Goal: Transaction & Acquisition: Purchase product/service

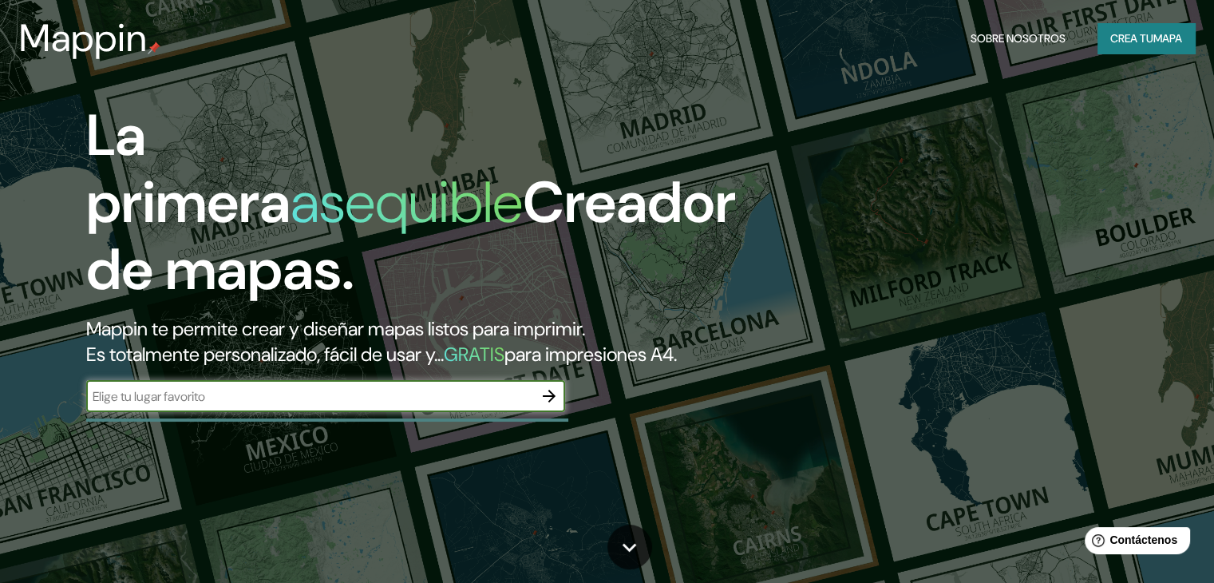
click at [275, 406] on input "text" at bounding box center [309, 396] width 447 height 18
type input "tierralta cordoba"
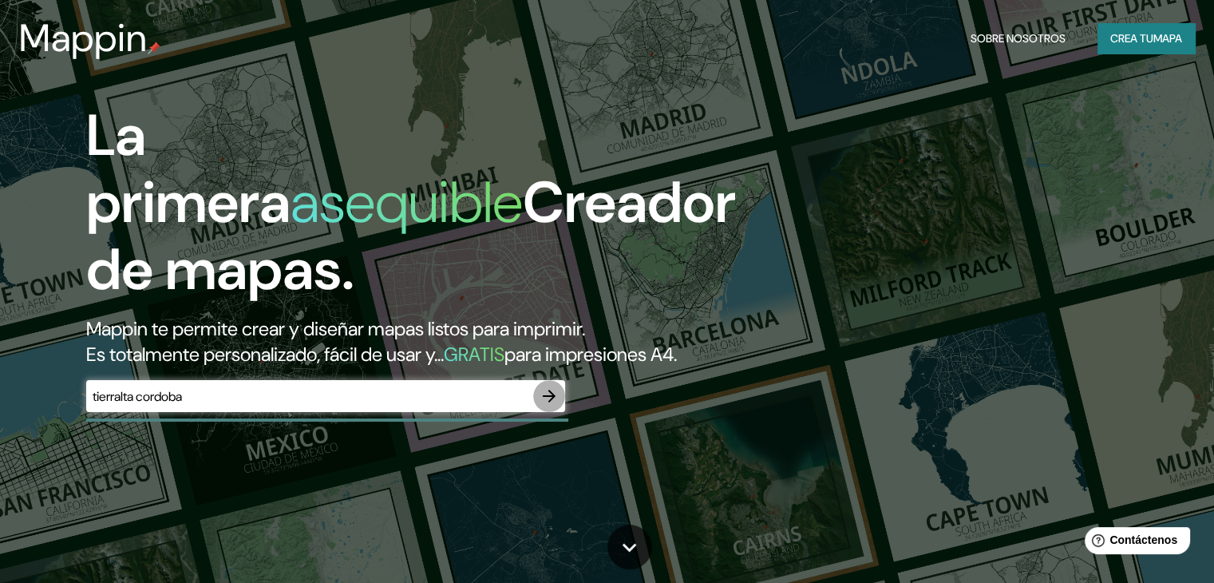
click at [548, 406] on icon "button" at bounding box center [549, 395] width 19 height 19
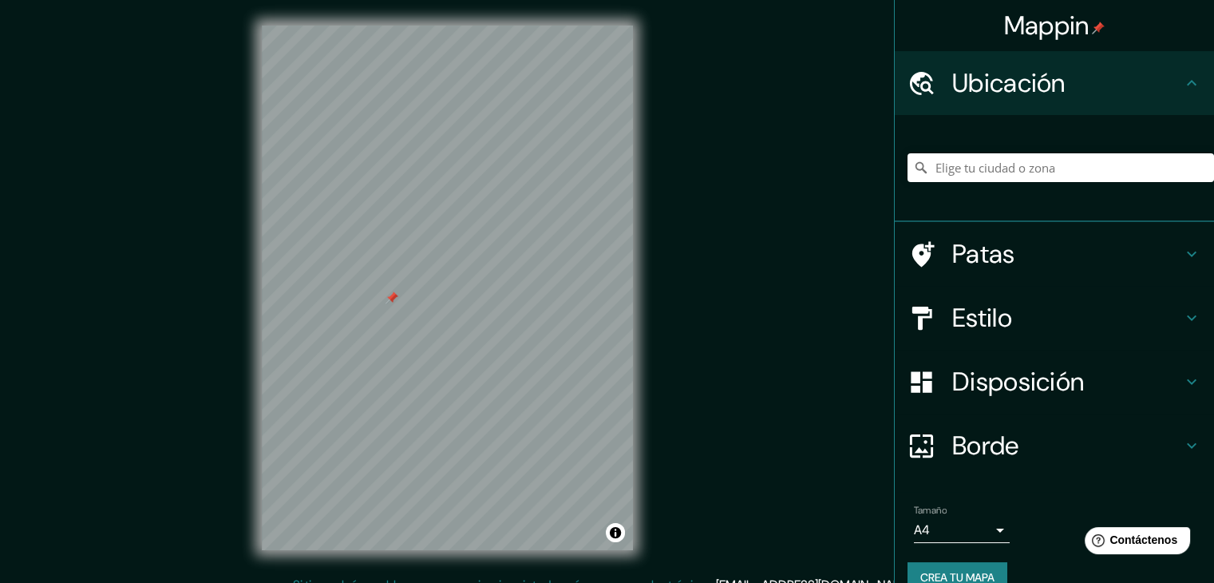
click at [240, 364] on div "© Mapbox © OpenStreetMap Improve this map" at bounding box center [447, 288] width 422 height 576
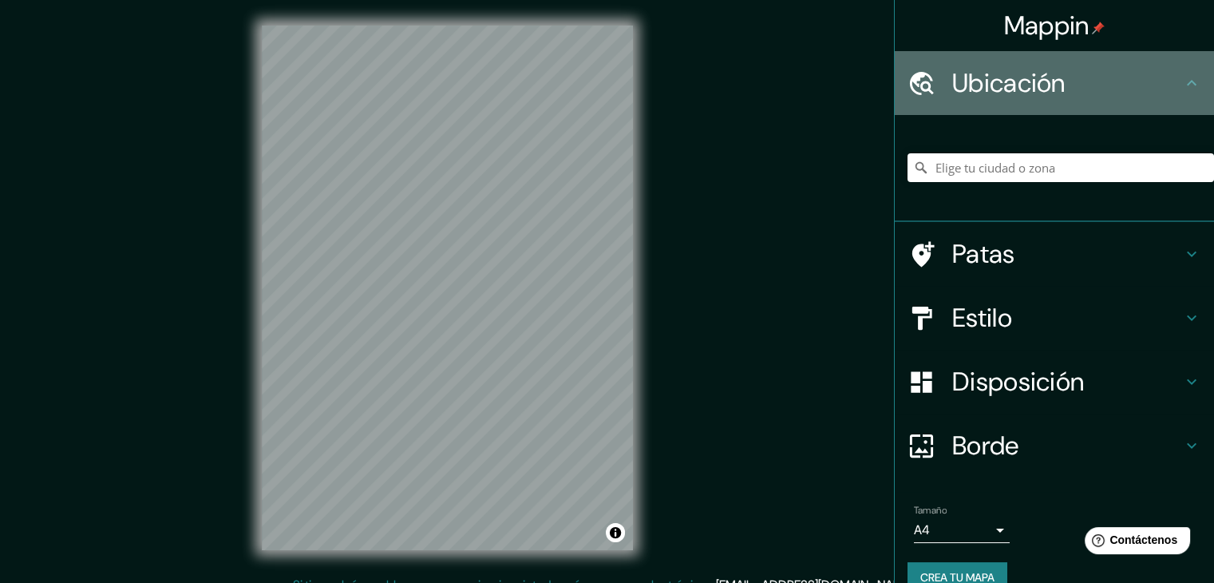
click at [1182, 86] on icon at bounding box center [1191, 82] width 19 height 19
click at [1182, 85] on icon at bounding box center [1191, 82] width 19 height 19
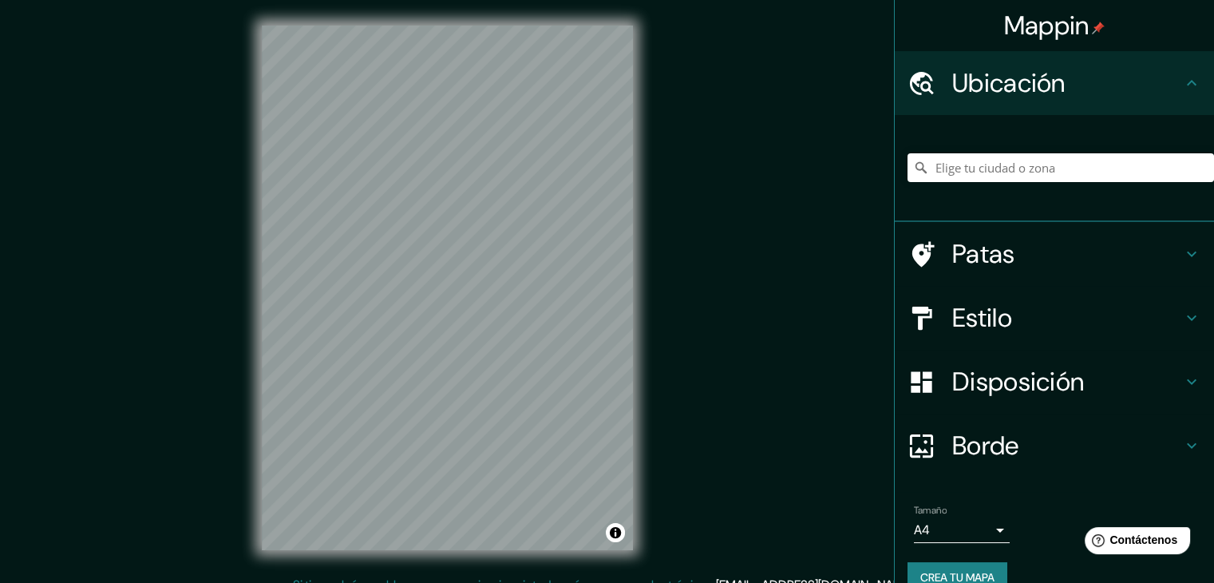
click at [259, 371] on div "© Mapbox © OpenStreetMap Improve this map" at bounding box center [447, 288] width 422 height 576
click at [647, 100] on div "© Mapbox © OpenStreetMap Improve this map" at bounding box center [447, 288] width 422 height 576
click at [773, 359] on div "Mappin Ubicación Patas Estilo Disposición Borde Elige un borde. Consejo : puede…" at bounding box center [607, 300] width 1214 height 601
click at [968, 323] on font "Estilo" at bounding box center [983, 318] width 60 height 34
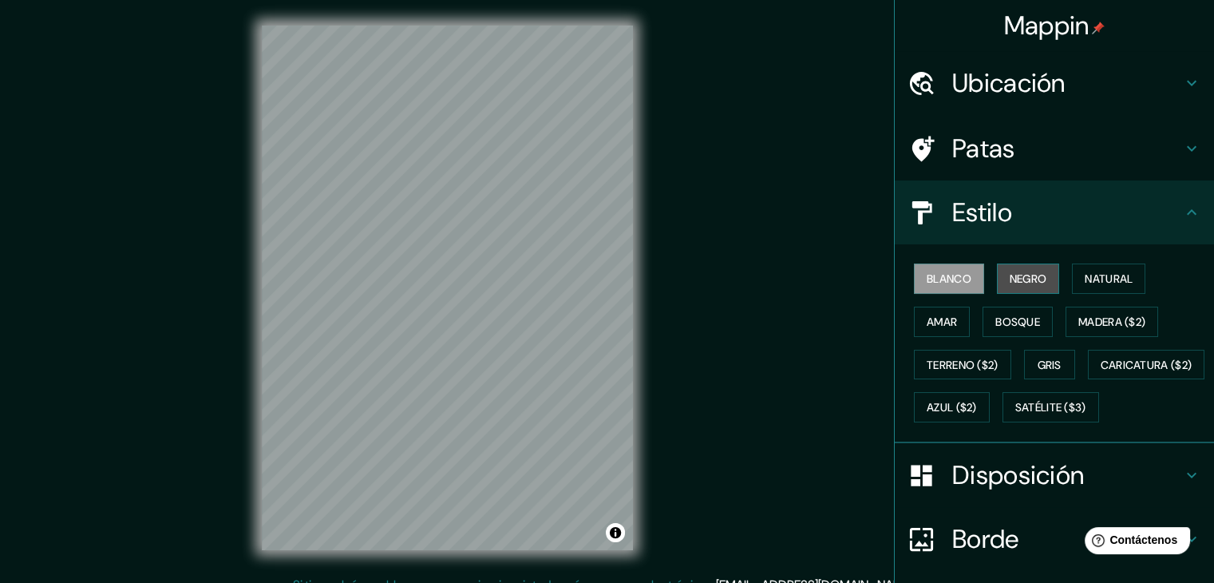
click at [1031, 275] on font "Negro" at bounding box center [1029, 278] width 38 height 14
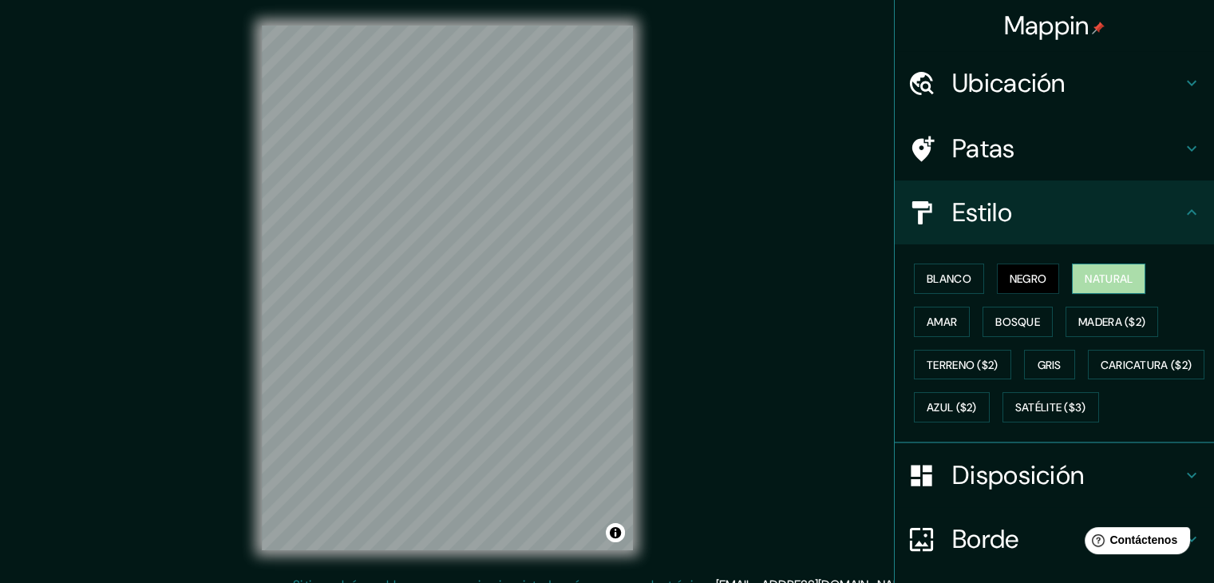
click at [1121, 278] on font "Natural" at bounding box center [1109, 278] width 48 height 14
click at [933, 320] on font "Amar" at bounding box center [942, 322] width 30 height 14
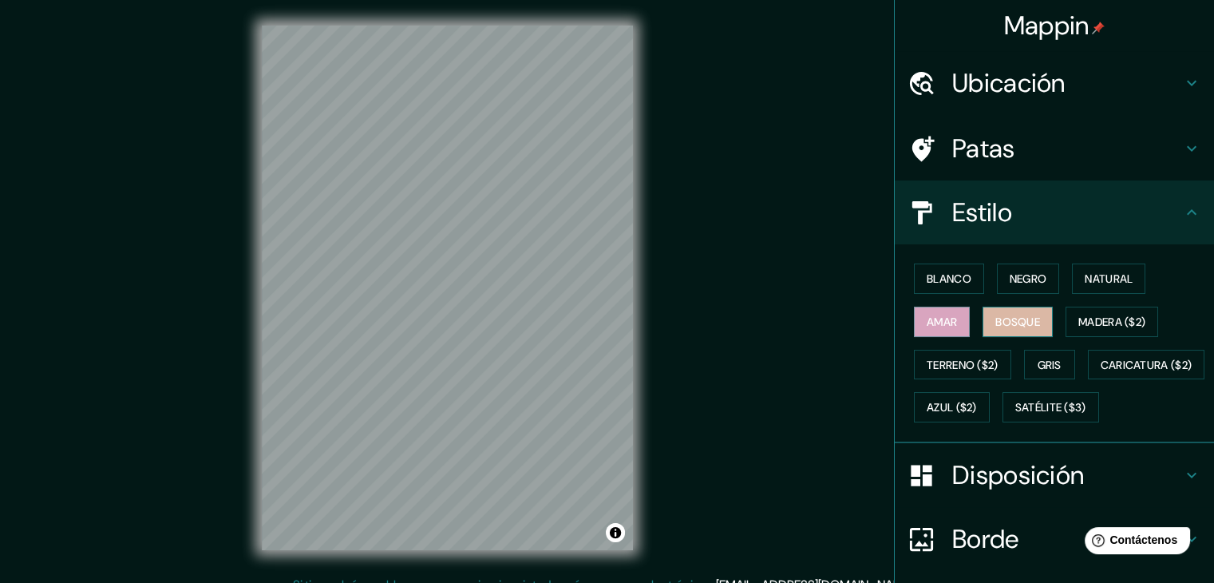
click at [1003, 317] on font "Bosque" at bounding box center [1018, 322] width 45 height 14
click at [955, 275] on font "Blanco" at bounding box center [949, 278] width 45 height 14
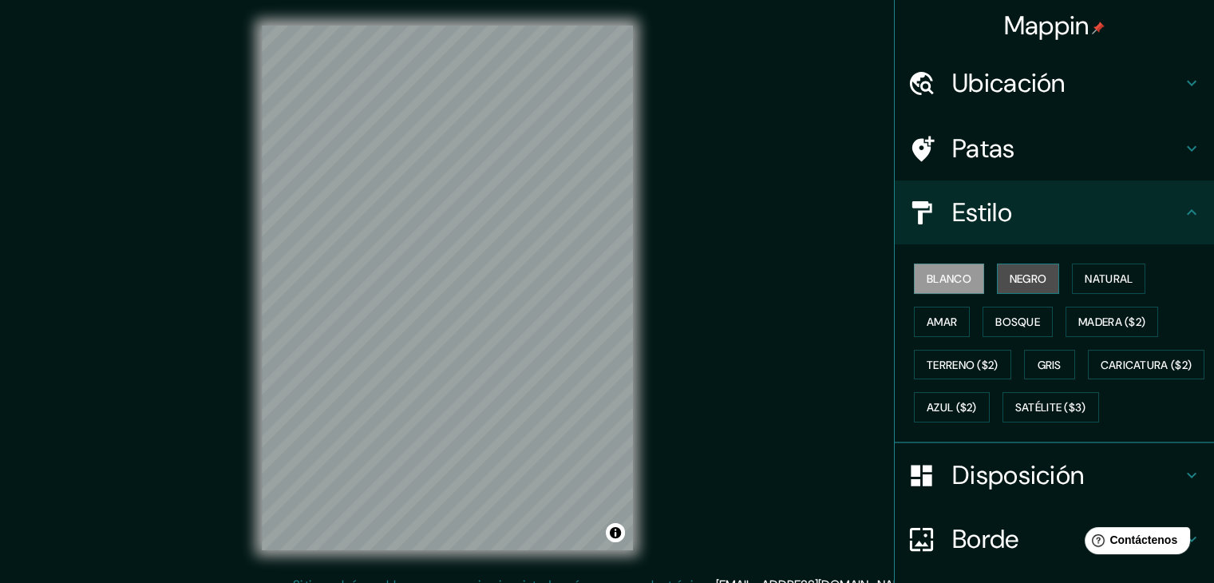
click at [1026, 273] on font "Negro" at bounding box center [1029, 278] width 38 height 14
click at [252, 377] on div "© Mapbox © OpenStreetMap Improve this map" at bounding box center [447, 288] width 422 height 576
click at [257, 378] on div "© Mapbox © OpenStreetMap Improve this map" at bounding box center [447, 288] width 422 height 576
click at [1027, 368] on button "Gris" at bounding box center [1049, 365] width 51 height 30
click at [252, 327] on div "© Mapbox © OpenStreetMap Improve this map" at bounding box center [447, 288] width 422 height 576
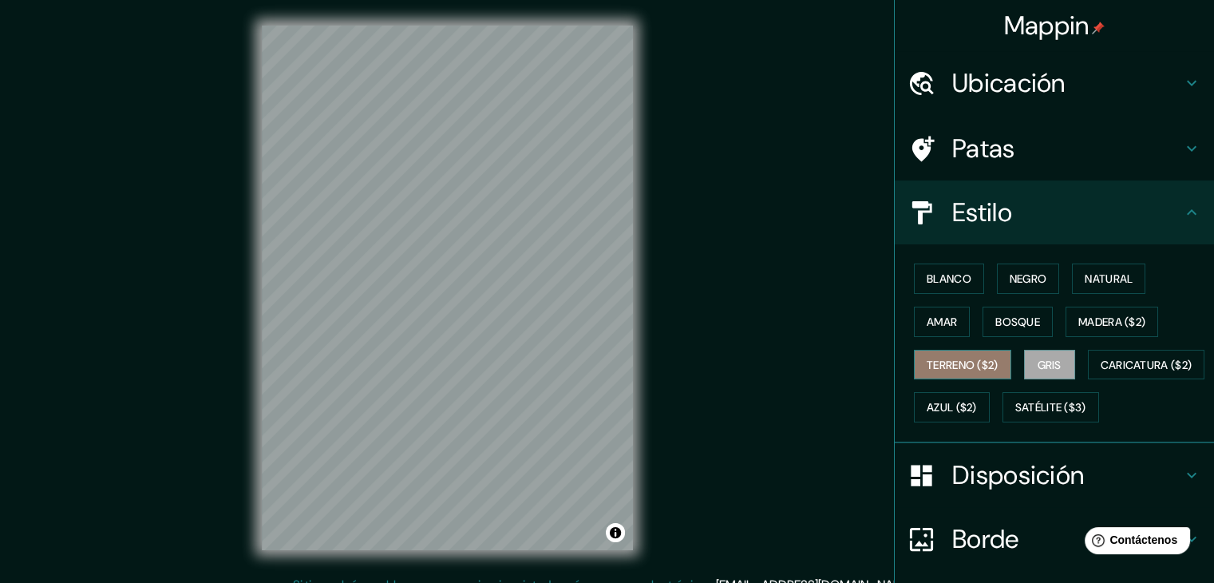
click at [951, 359] on font "Terreno ($2)" at bounding box center [963, 365] width 72 height 14
click at [1048, 361] on font "Gris" at bounding box center [1050, 365] width 24 height 14
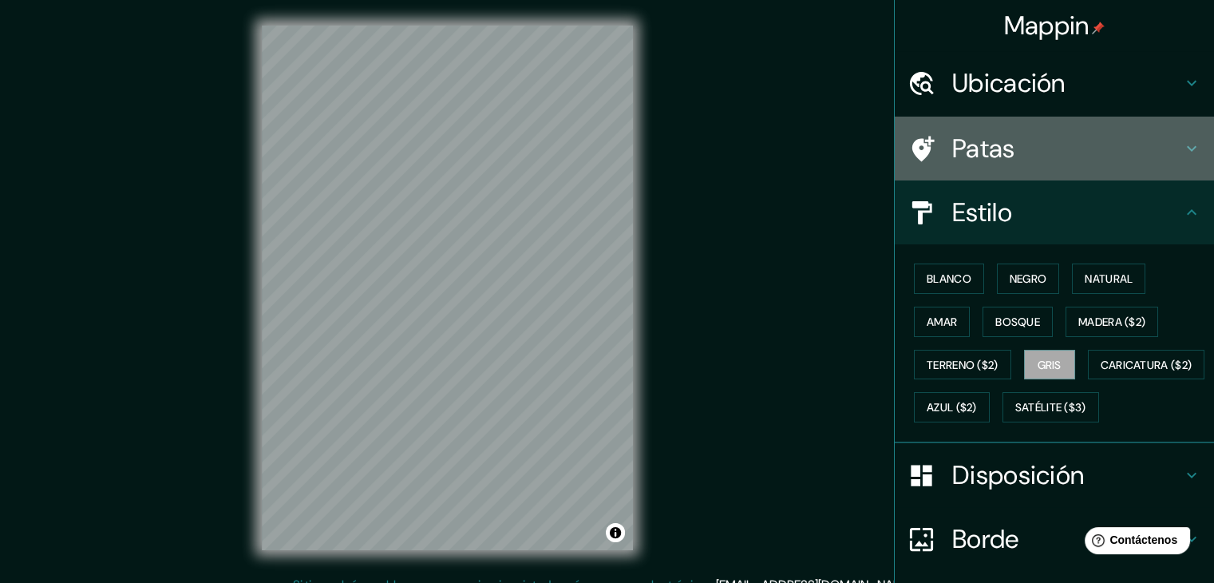
click at [1187, 148] on icon at bounding box center [1192, 149] width 10 height 6
